Goal: Navigation & Orientation: Understand site structure

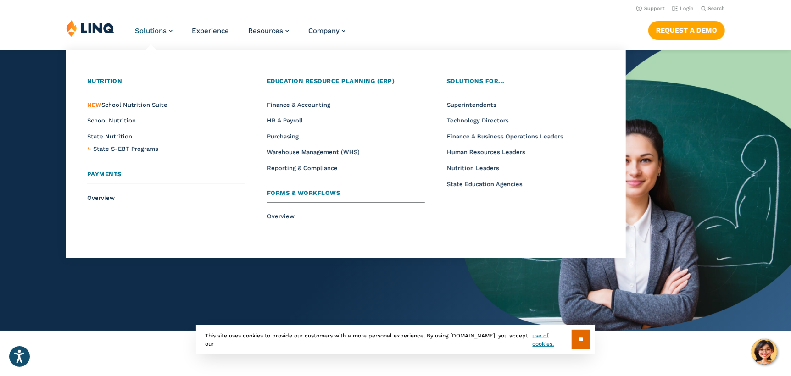
click at [172, 32] on link "Solutions" at bounding box center [154, 31] width 38 height 8
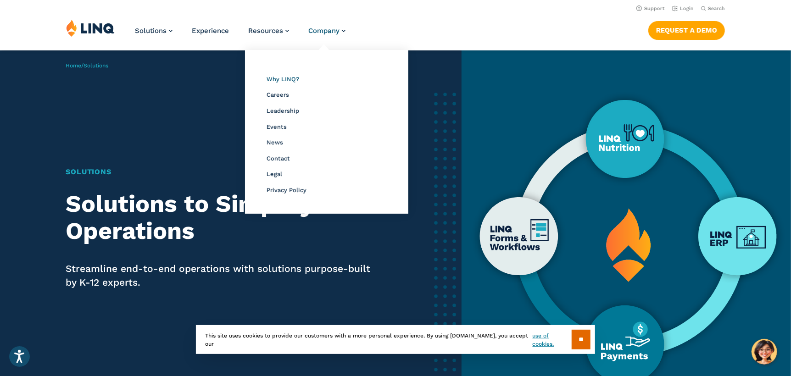
click at [277, 77] on span "Why LINQ?" at bounding box center [282, 79] width 33 height 7
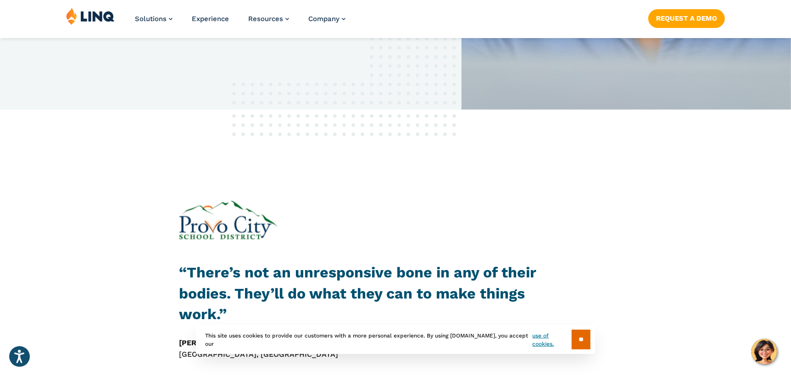
scroll to position [321, 0]
